Goal: Information Seeking & Learning: Learn about a topic

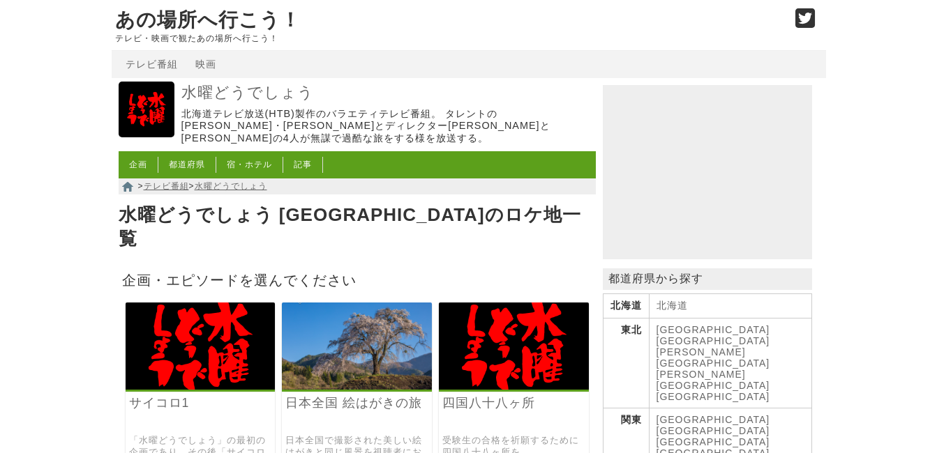
click at [160, 395] on link "サイコロ1" at bounding box center [200, 403] width 143 height 16
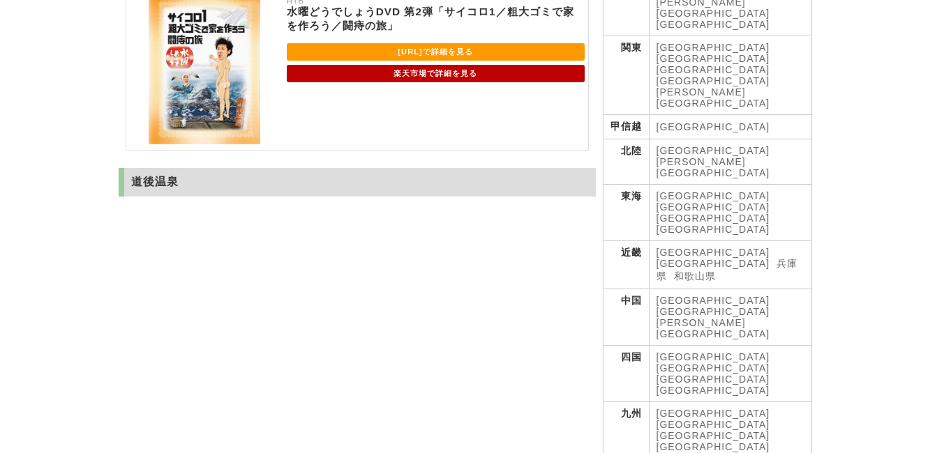
scroll to position [349, 0]
